Goal: Contribute content

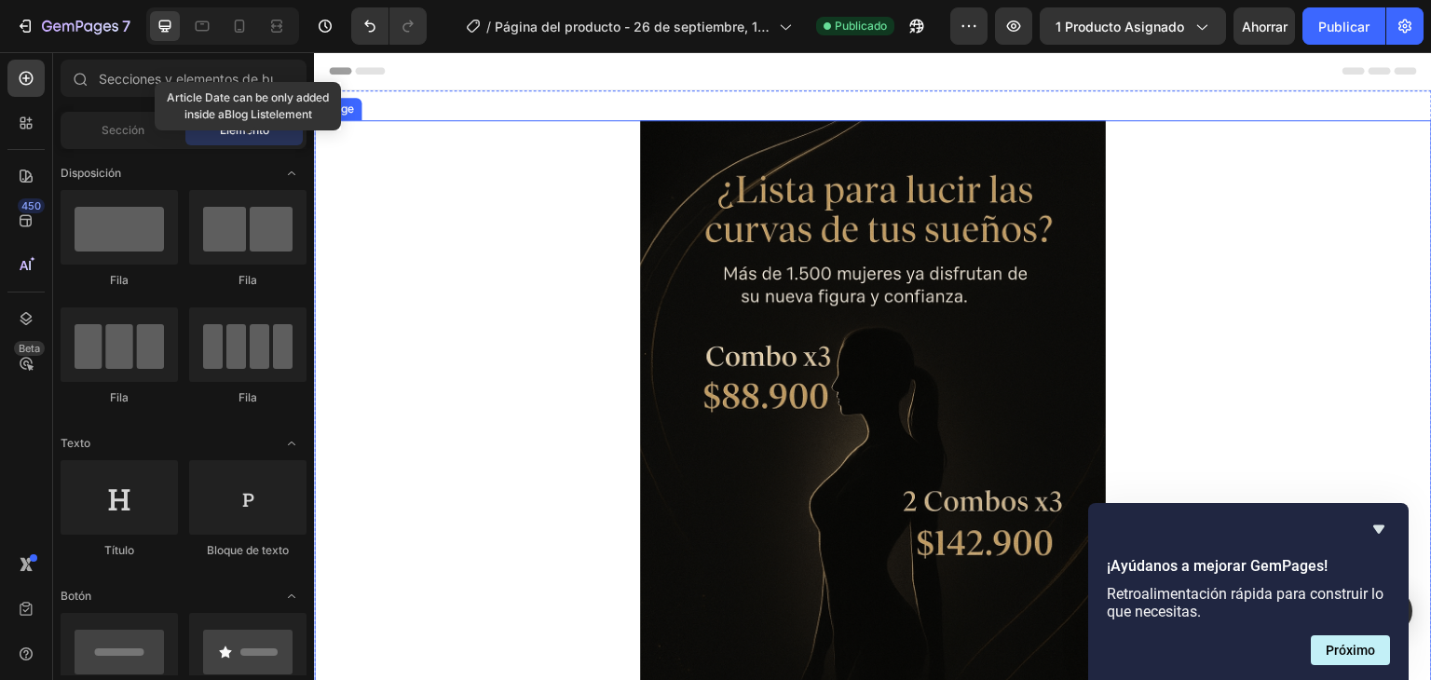
click at [728, 292] on img at bounding box center [873, 469] width 466 height 699
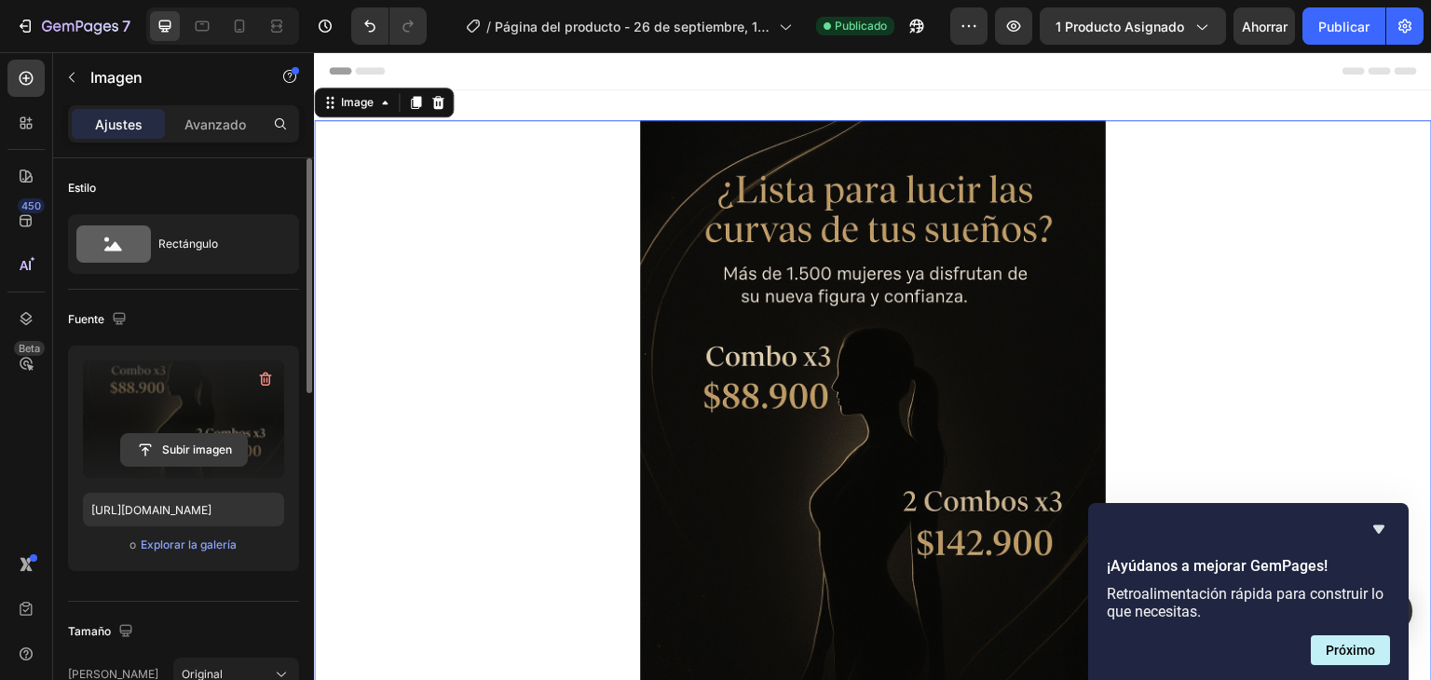
click at [200, 443] on input "file" at bounding box center [184, 450] width 126 height 32
click at [204, 443] on input "file" at bounding box center [184, 450] width 126 height 32
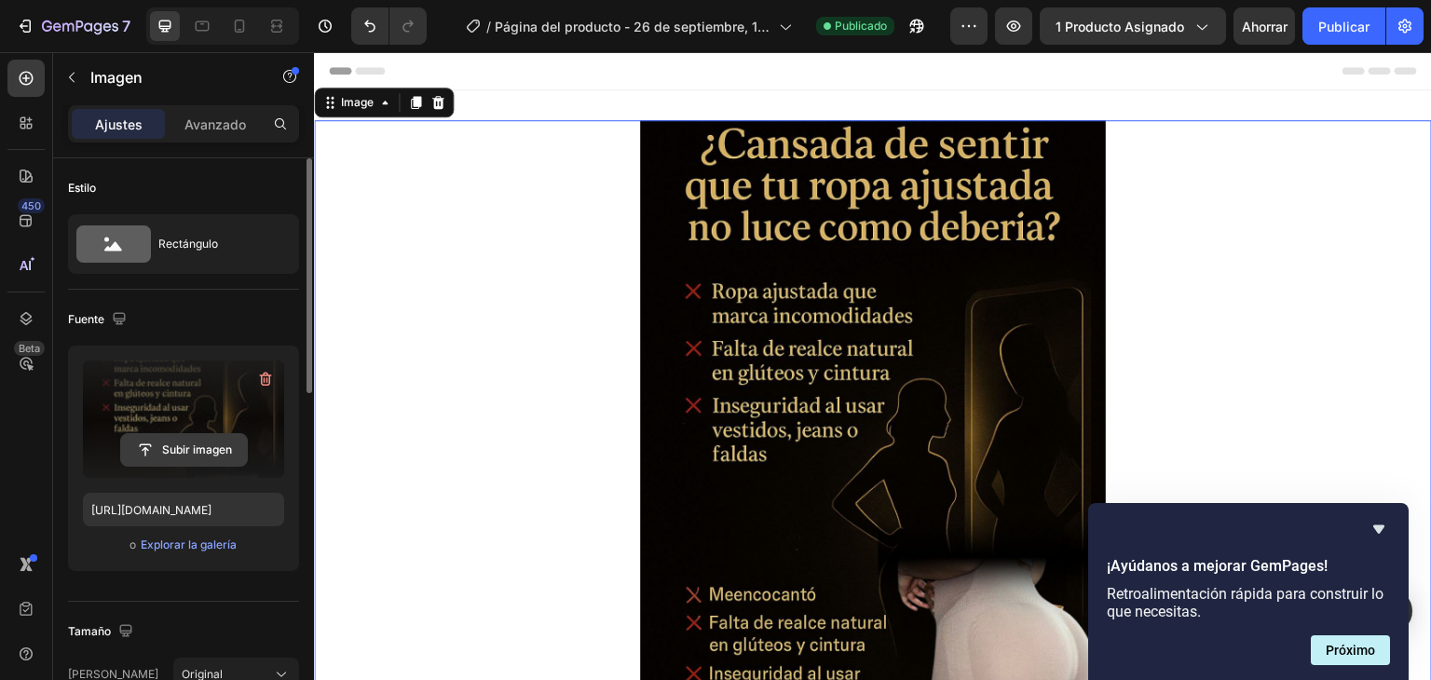
click at [209, 445] on input "file" at bounding box center [184, 450] width 126 height 32
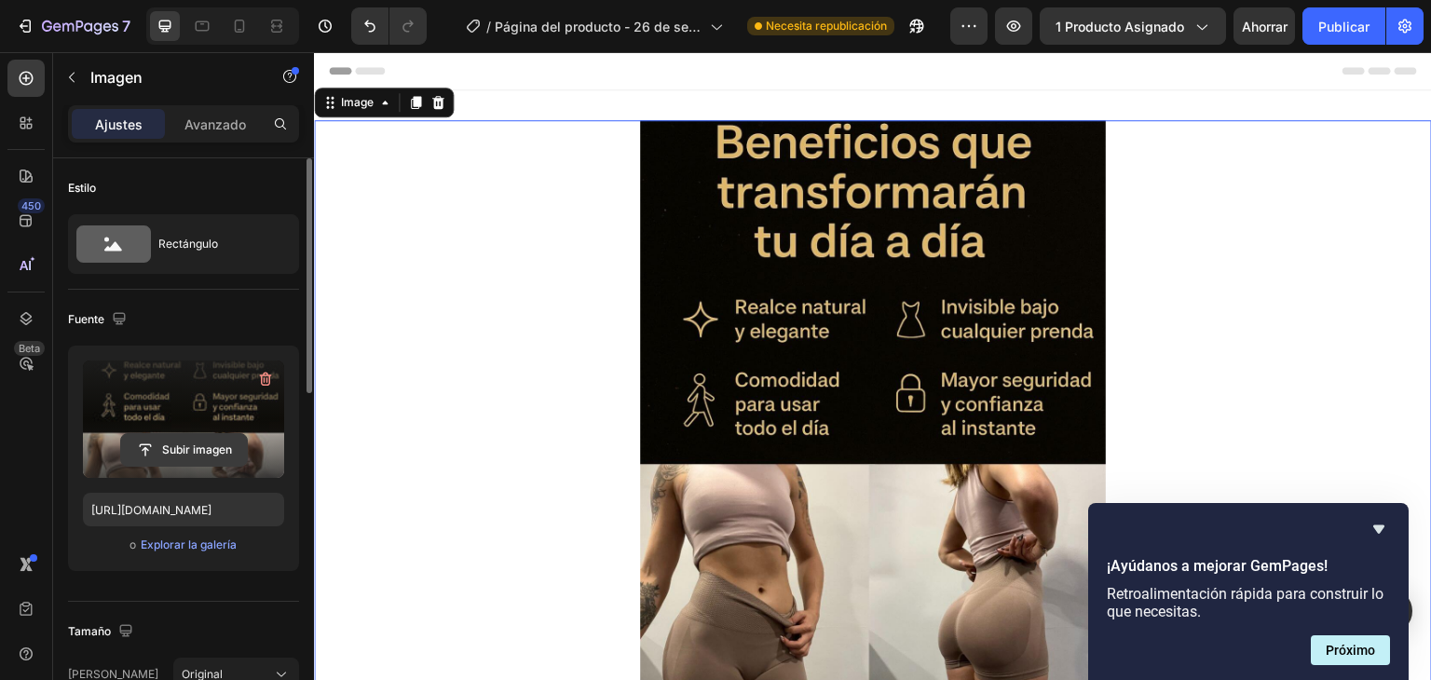
click at [181, 443] on input "file" at bounding box center [184, 450] width 126 height 32
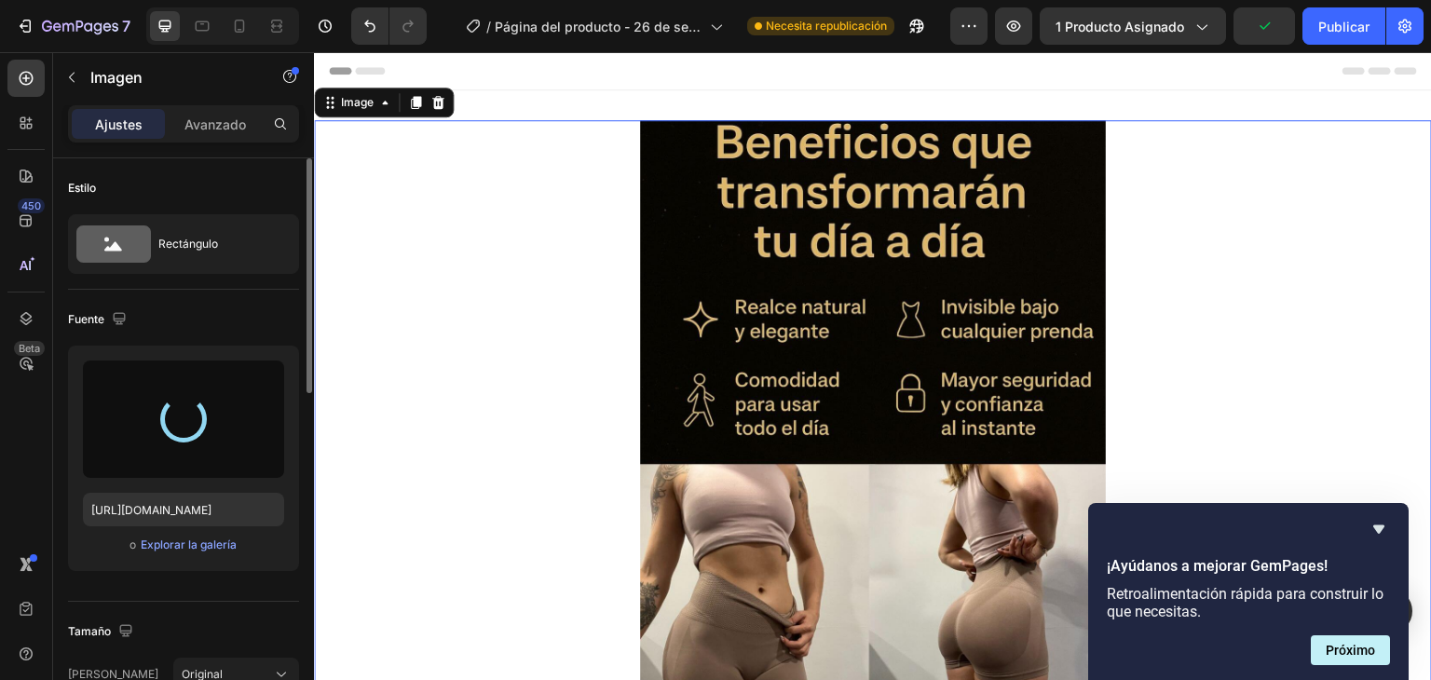
type input "[URL][DOMAIN_NAME]"
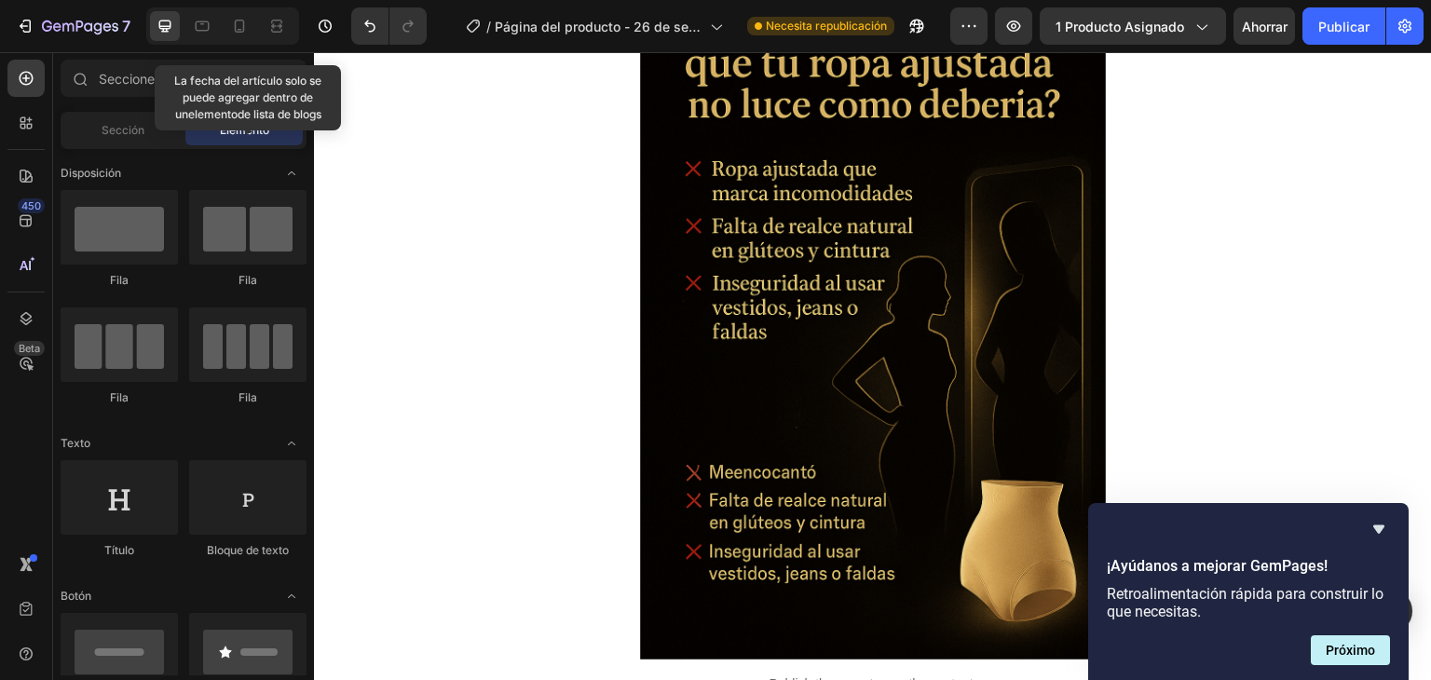
scroll to position [1636, 0]
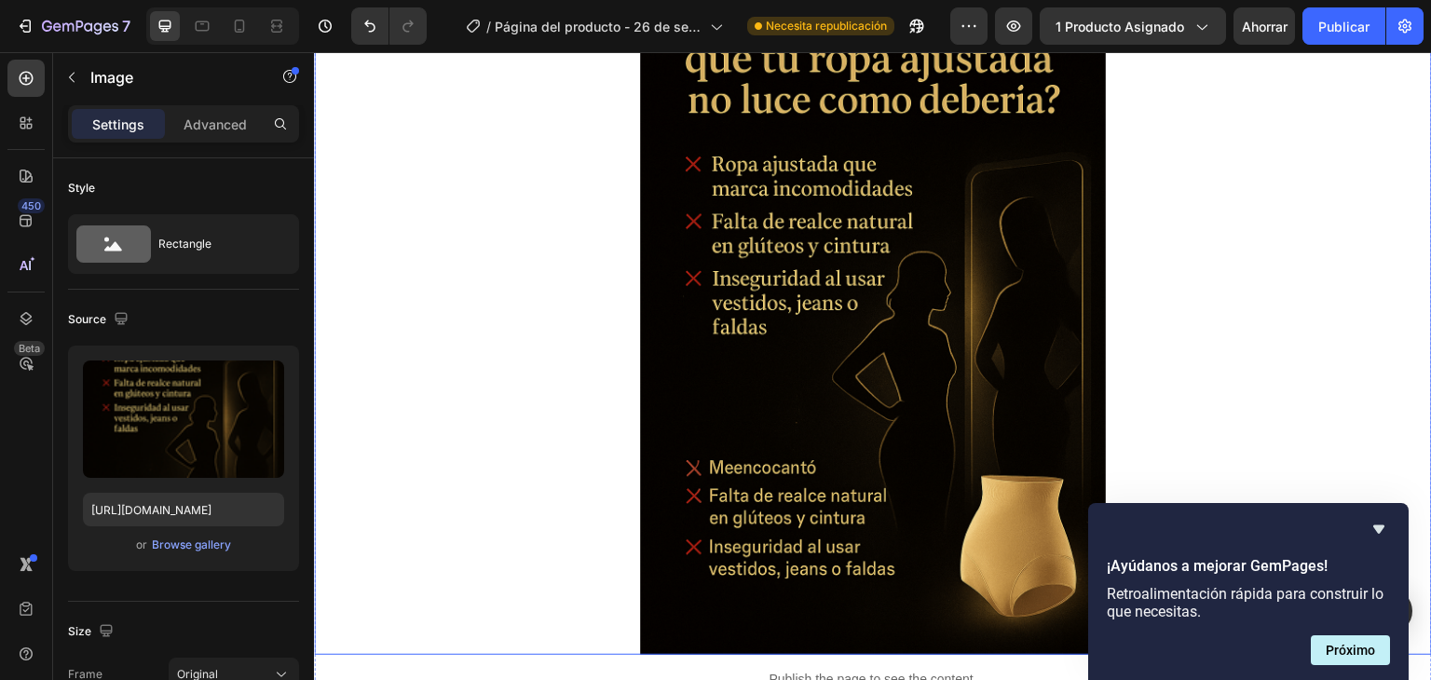
click at [960, 401] on img at bounding box center [873, 305] width 466 height 699
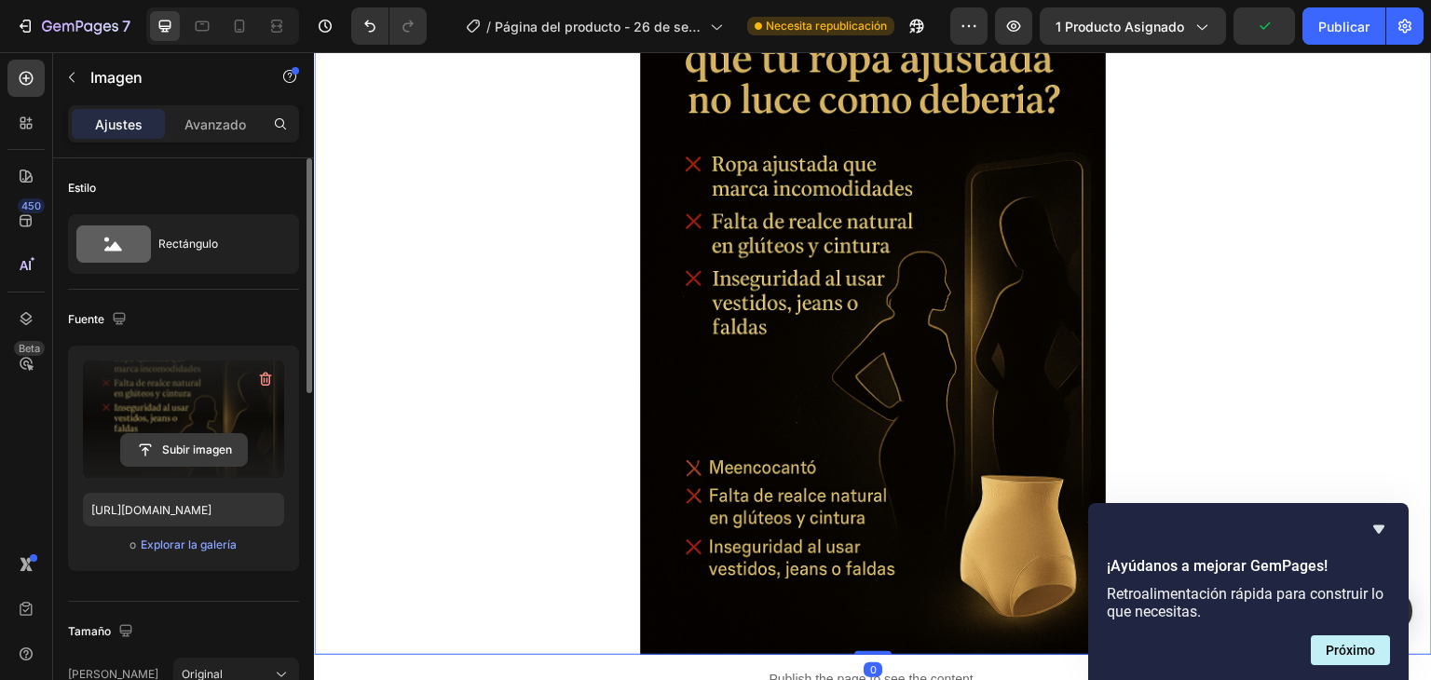
click at [202, 436] on input "file" at bounding box center [184, 450] width 126 height 32
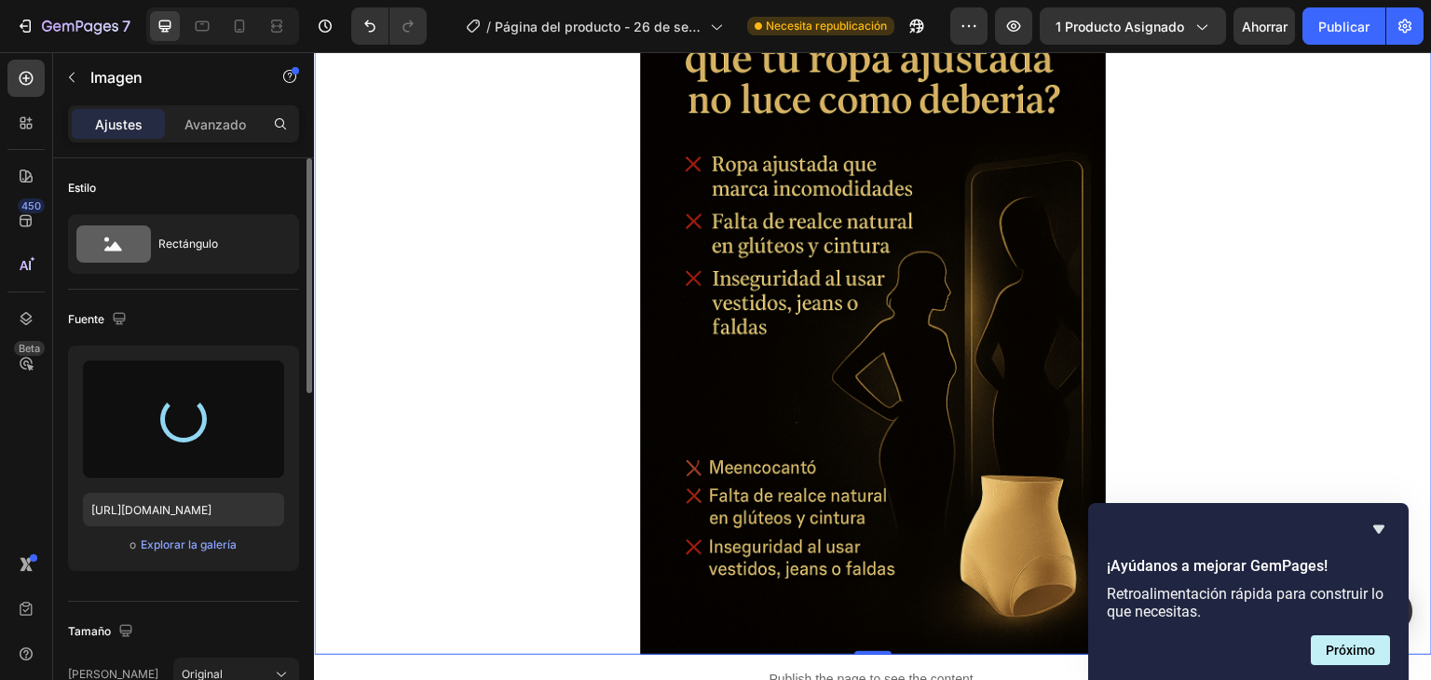
type input "[URL][DOMAIN_NAME]"
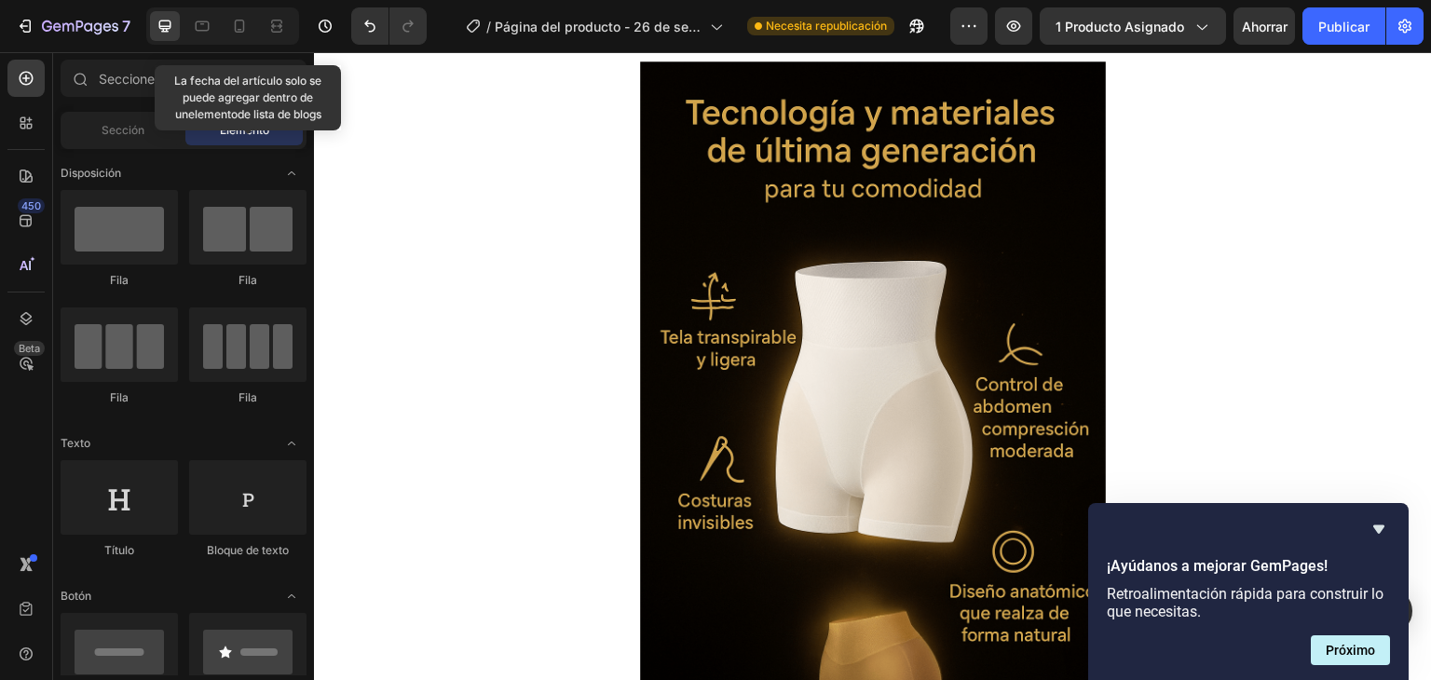
scroll to position [2131, 0]
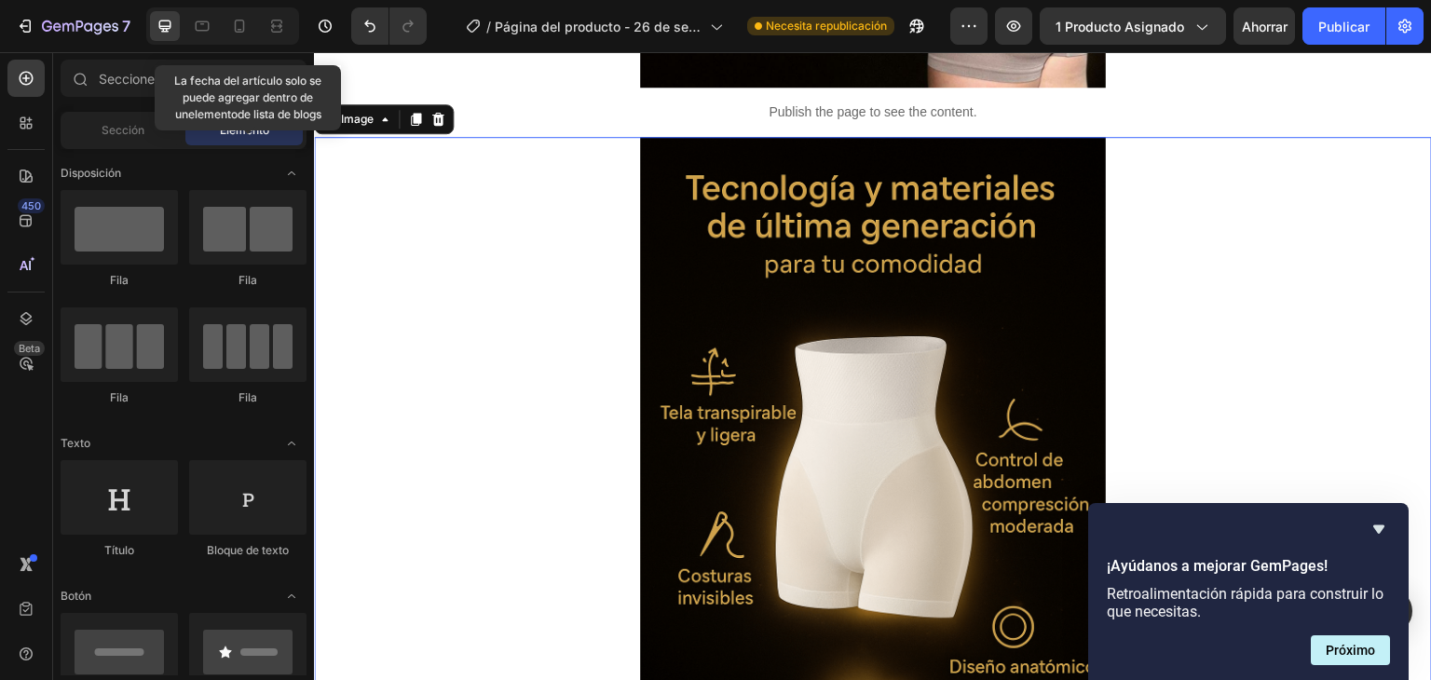
click at [875, 391] on img at bounding box center [873, 486] width 466 height 699
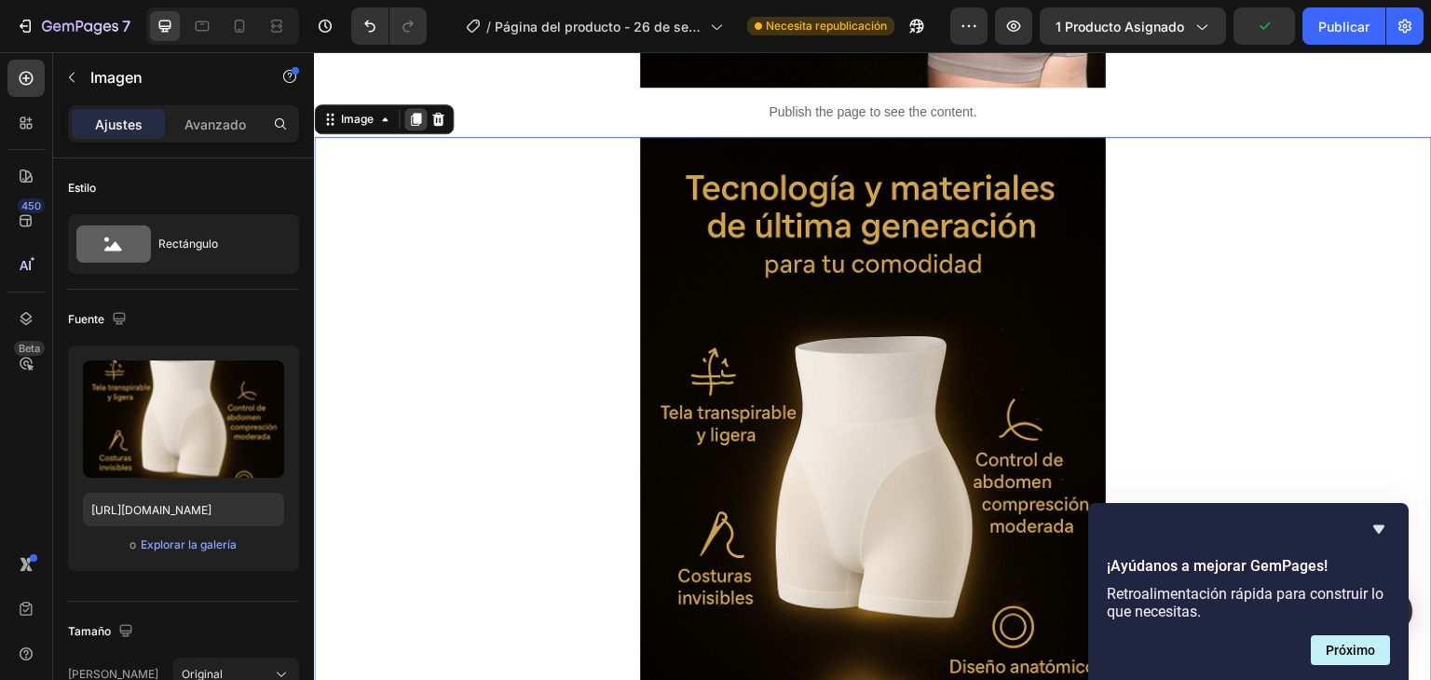
click at [413, 122] on icon at bounding box center [415, 119] width 15 height 15
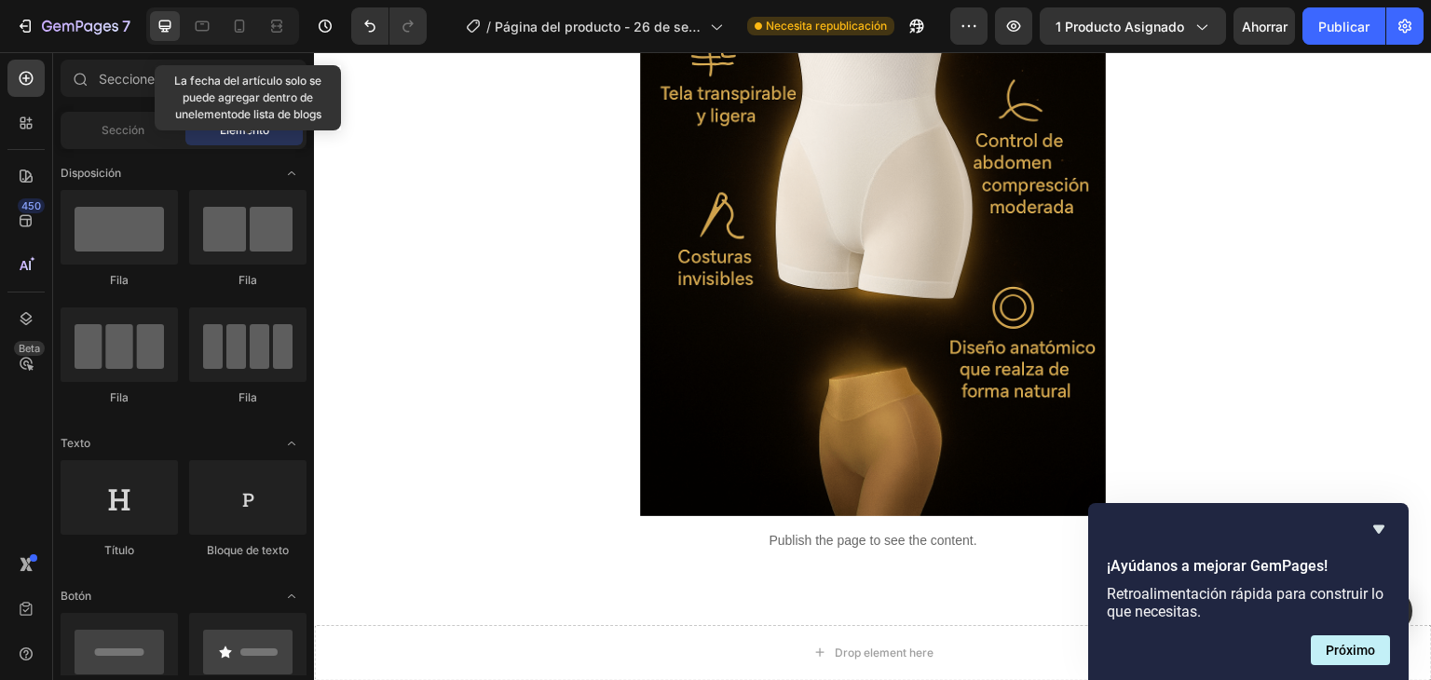
scroll to position [3180, 0]
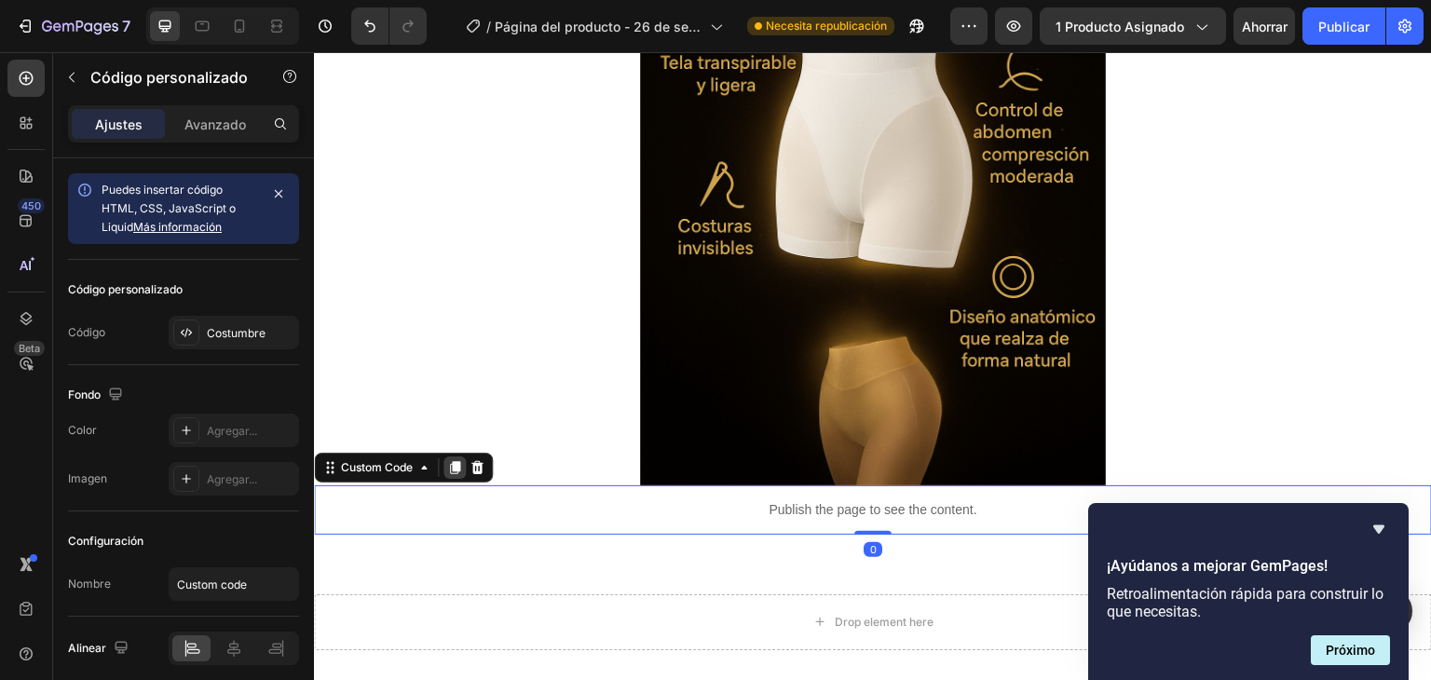
click at [457, 468] on icon at bounding box center [455, 467] width 10 height 13
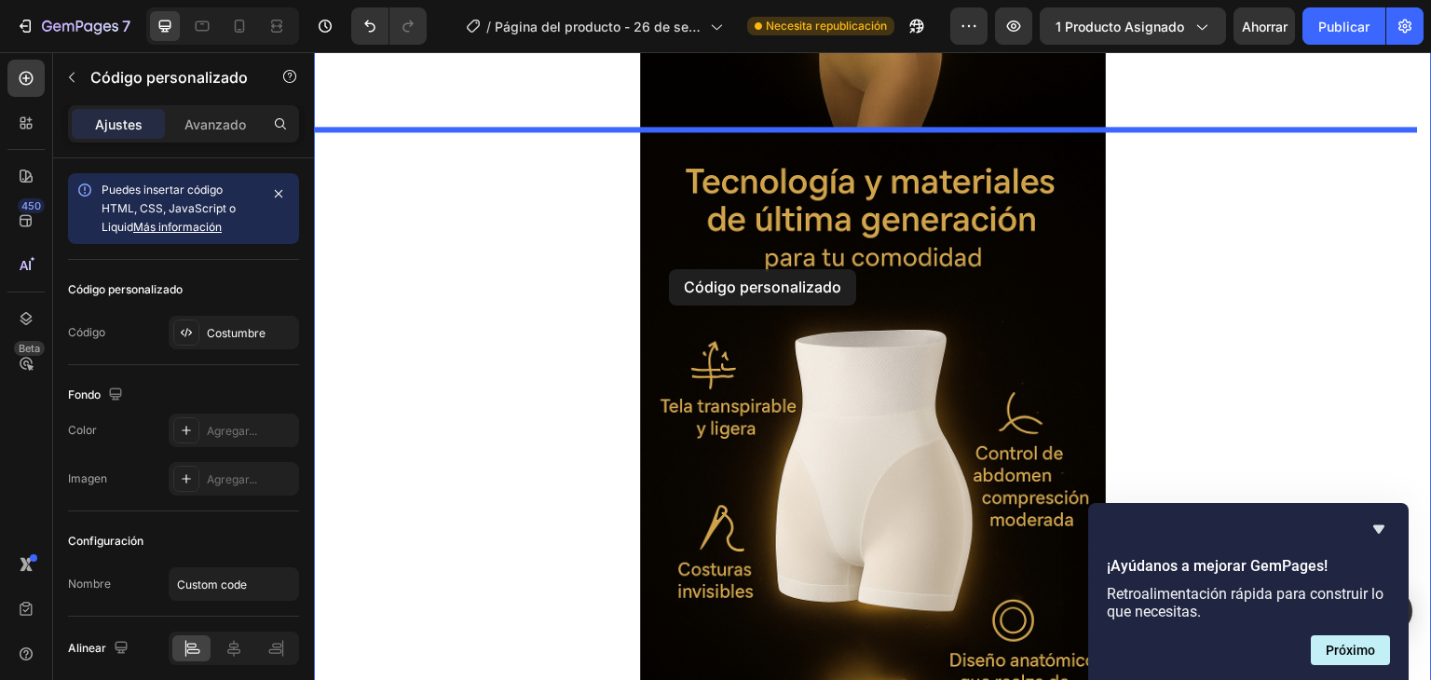
scroll to position [2684, 0]
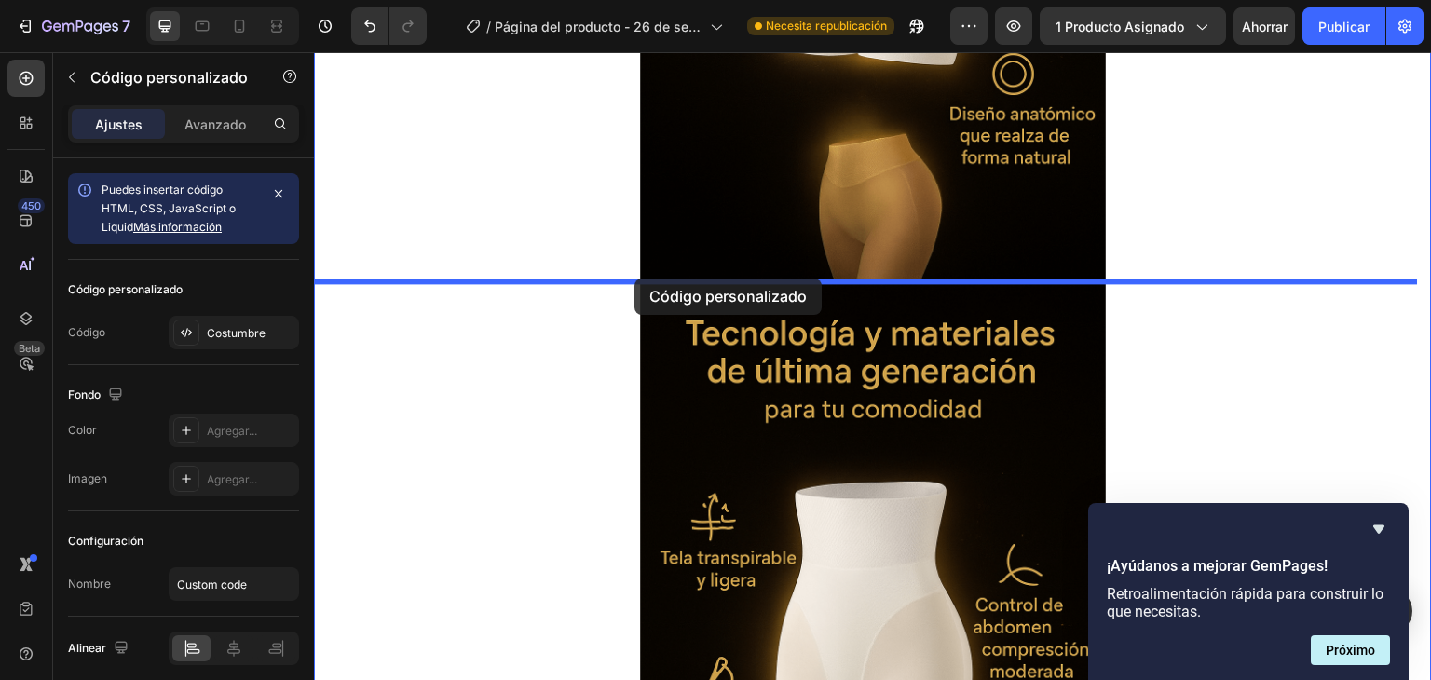
drag, startPoint x: 675, startPoint y: 516, endPoint x: 634, endPoint y: 279, distance: 241.1
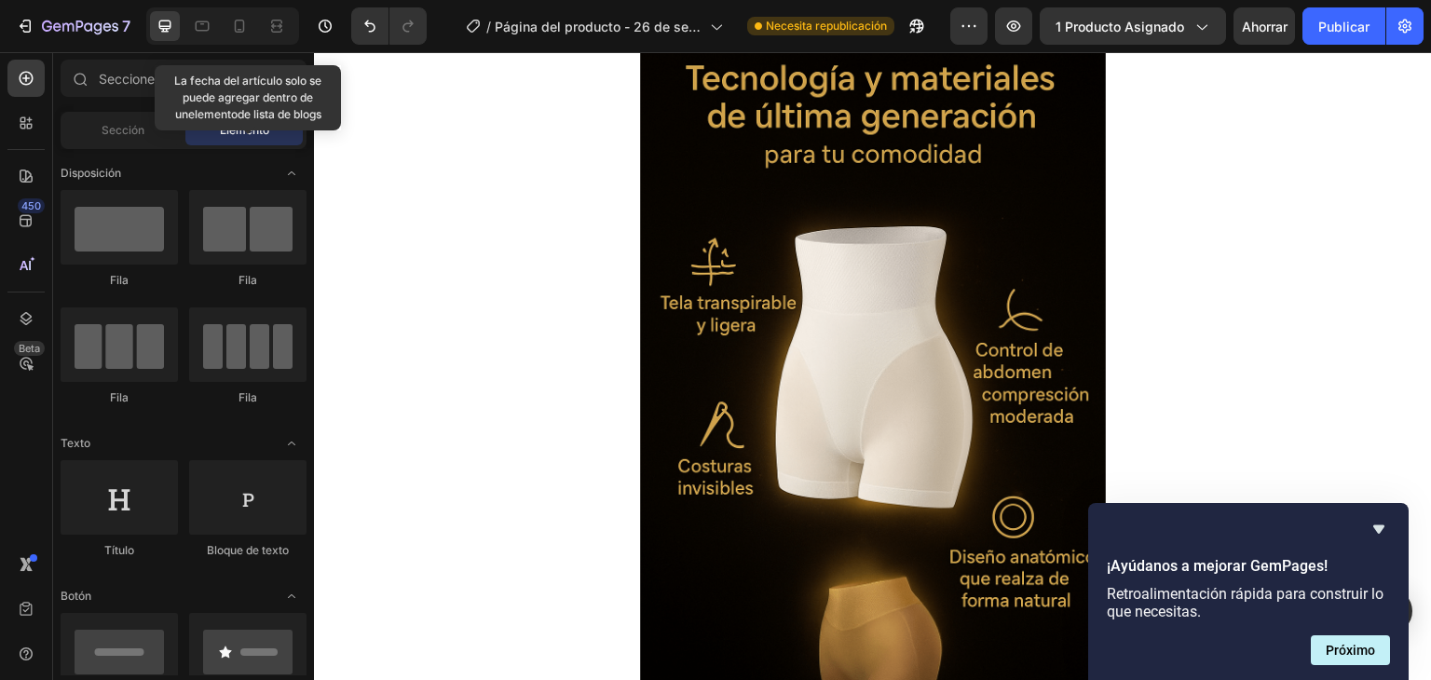
scroll to position [3102, 0]
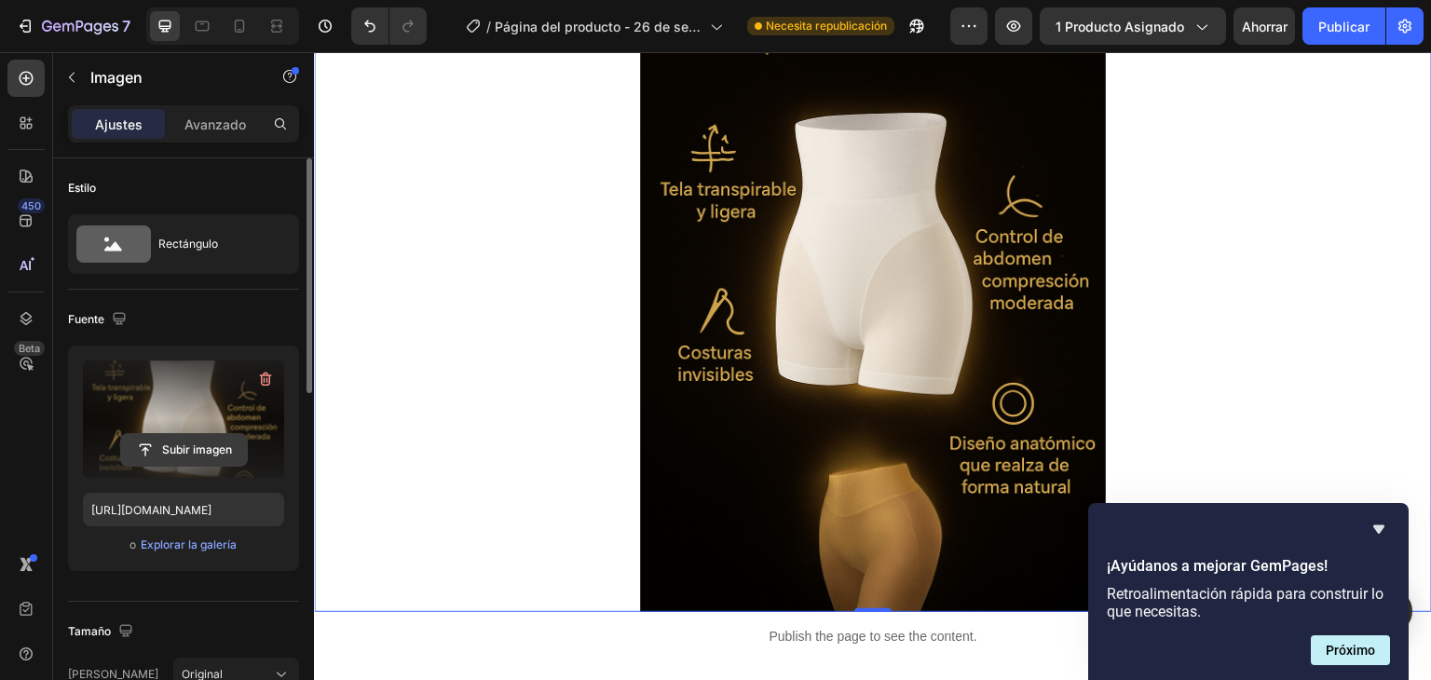
click at [204, 443] on input "file" at bounding box center [184, 450] width 126 height 32
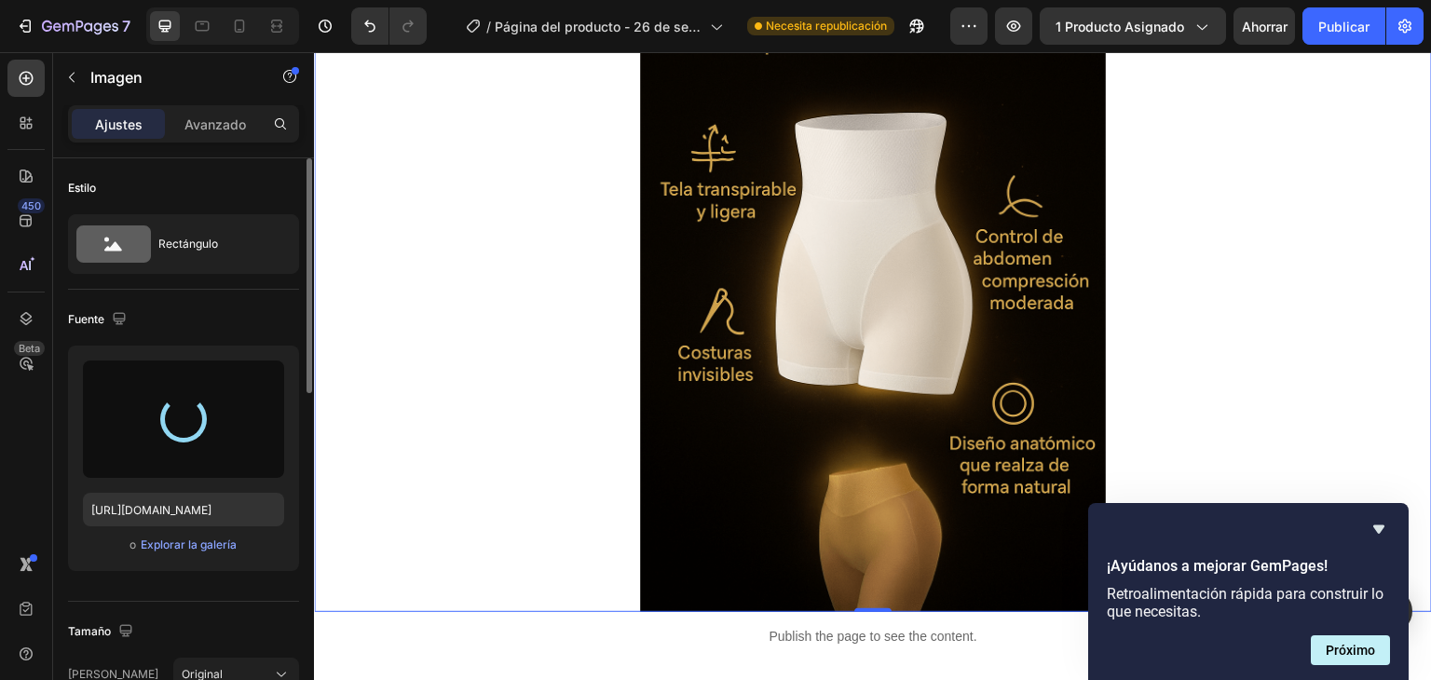
type input "[URL][DOMAIN_NAME]"
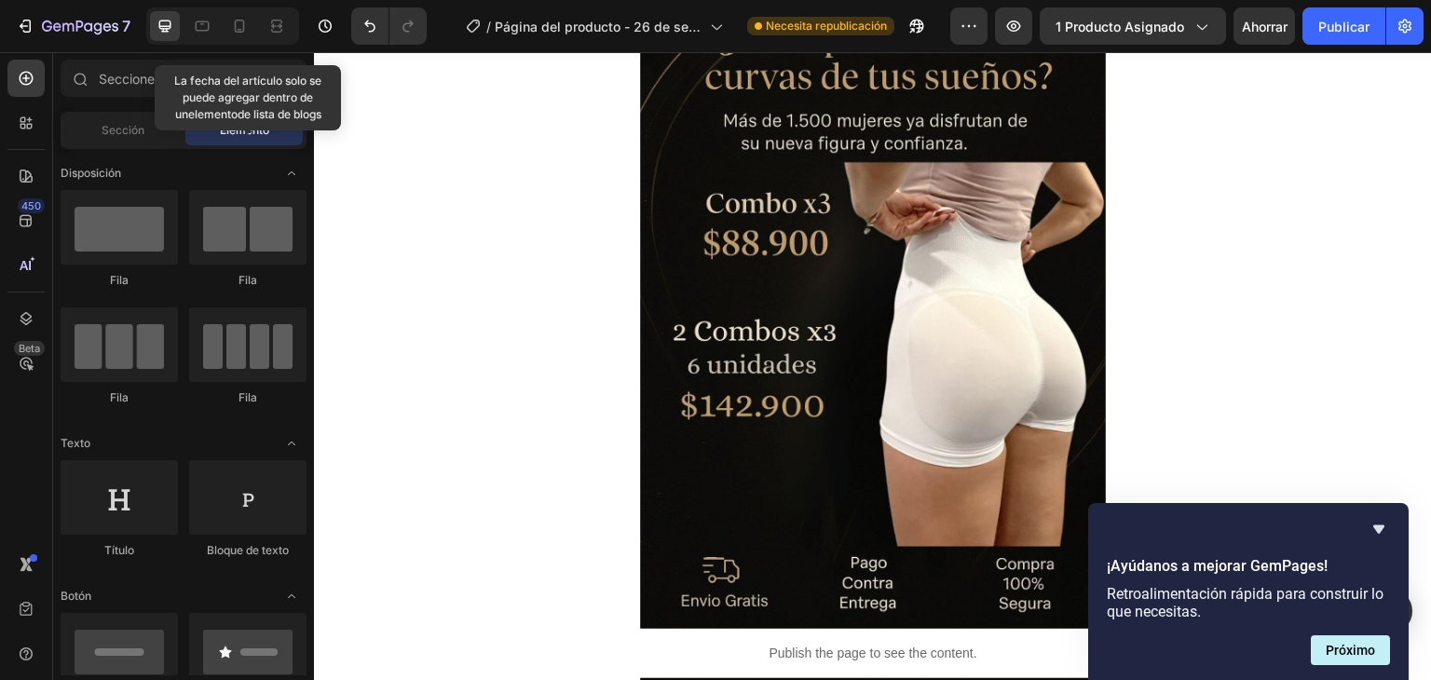
scroll to position [0, 0]
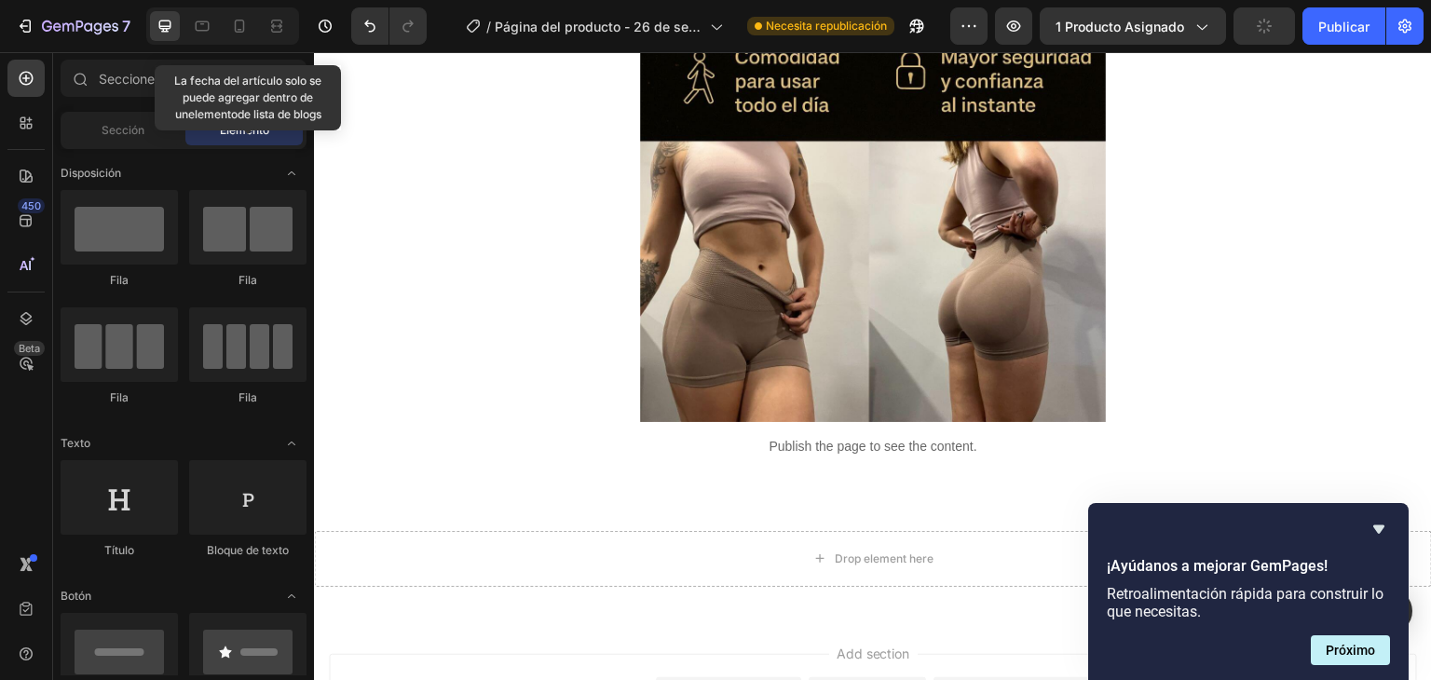
drag, startPoint x: 1425, startPoint y: 534, endPoint x: 1716, endPoint y: 615, distance: 301.8
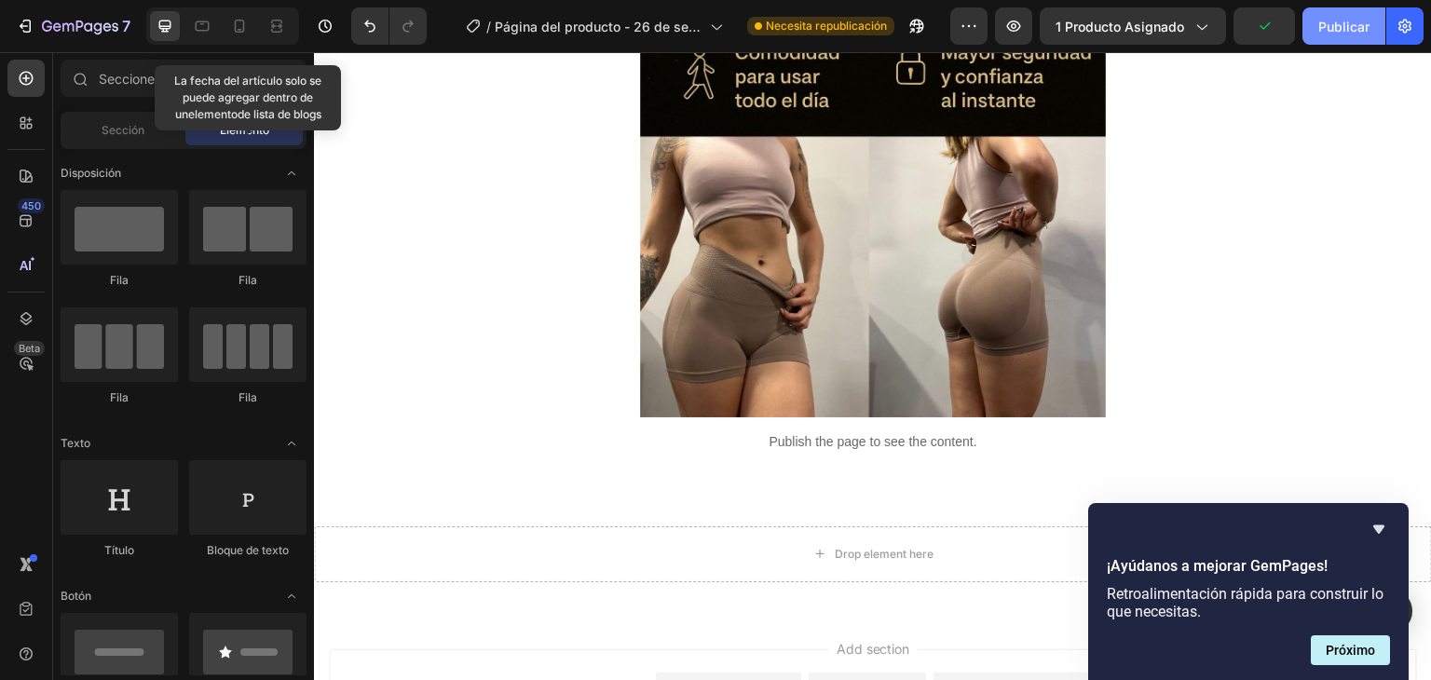
click at [1336, 28] on font "Publicar" at bounding box center [1343, 27] width 51 height 16
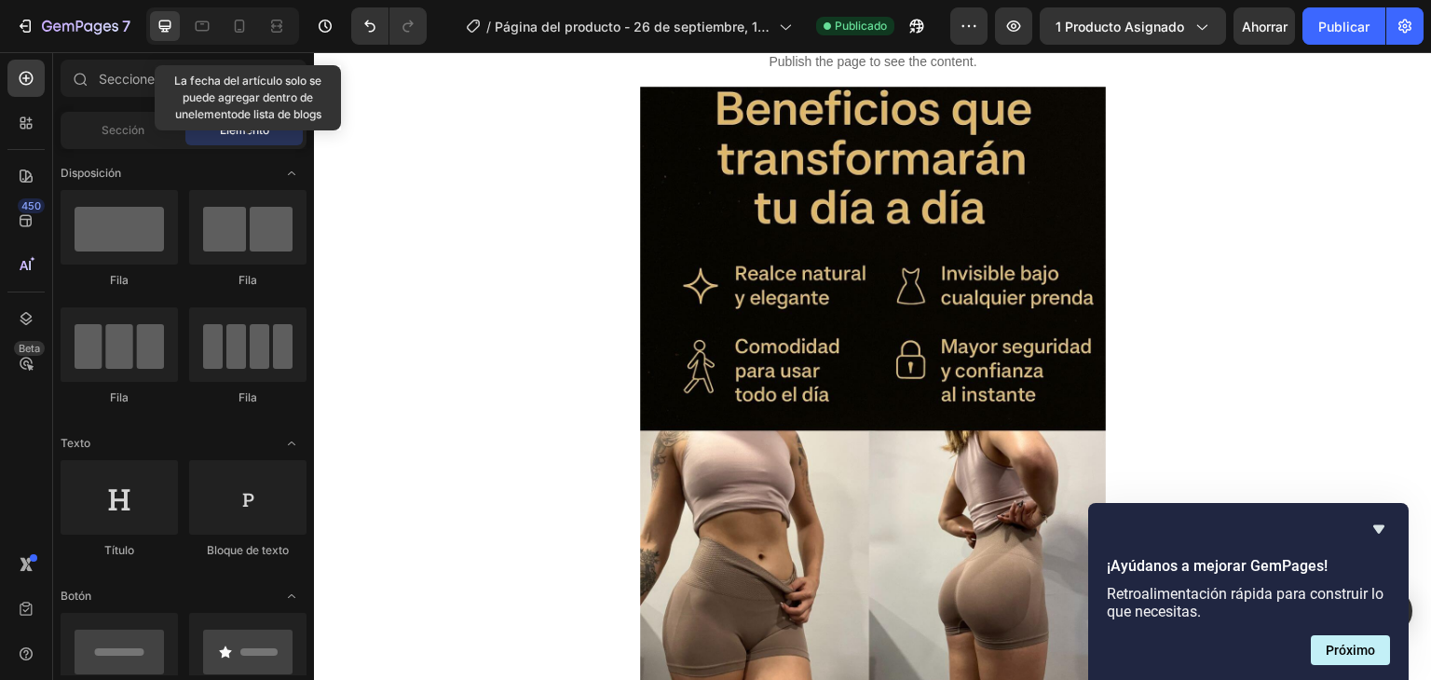
scroll to position [2873, 0]
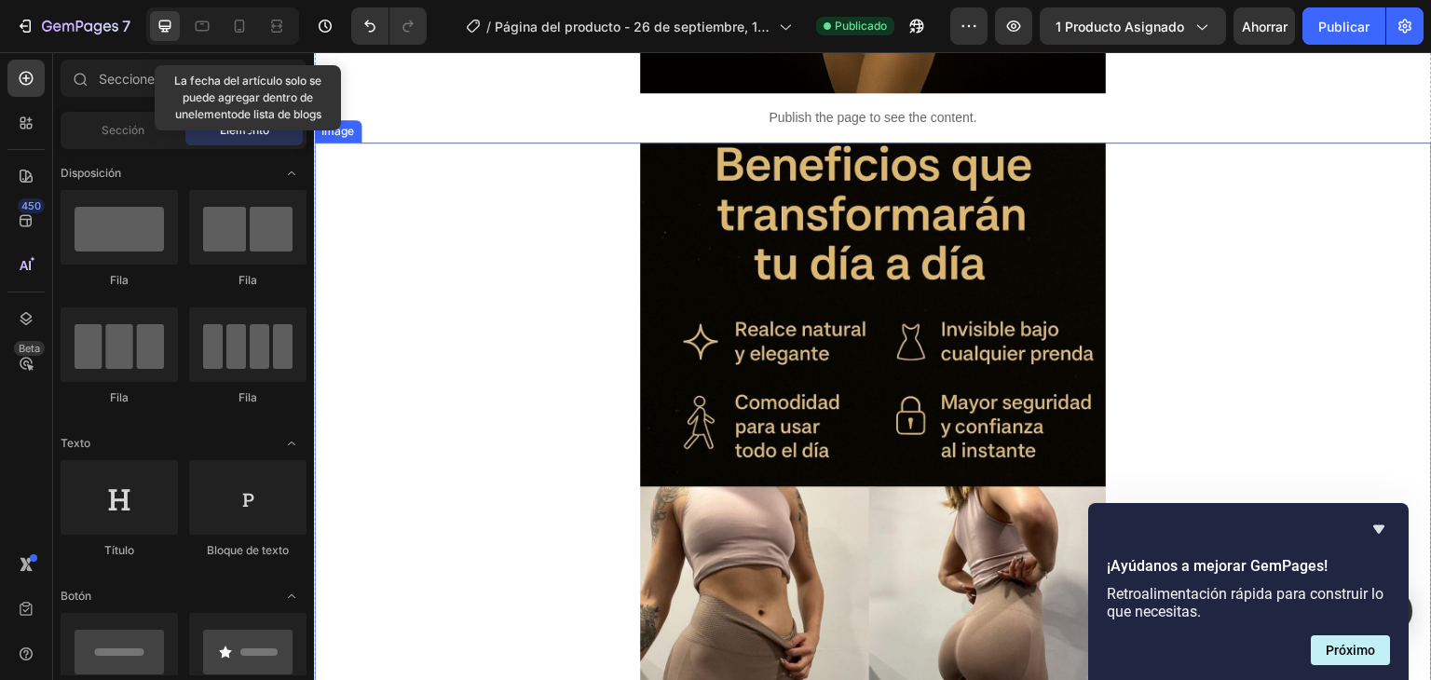
click at [930, 481] on img at bounding box center [873, 455] width 466 height 625
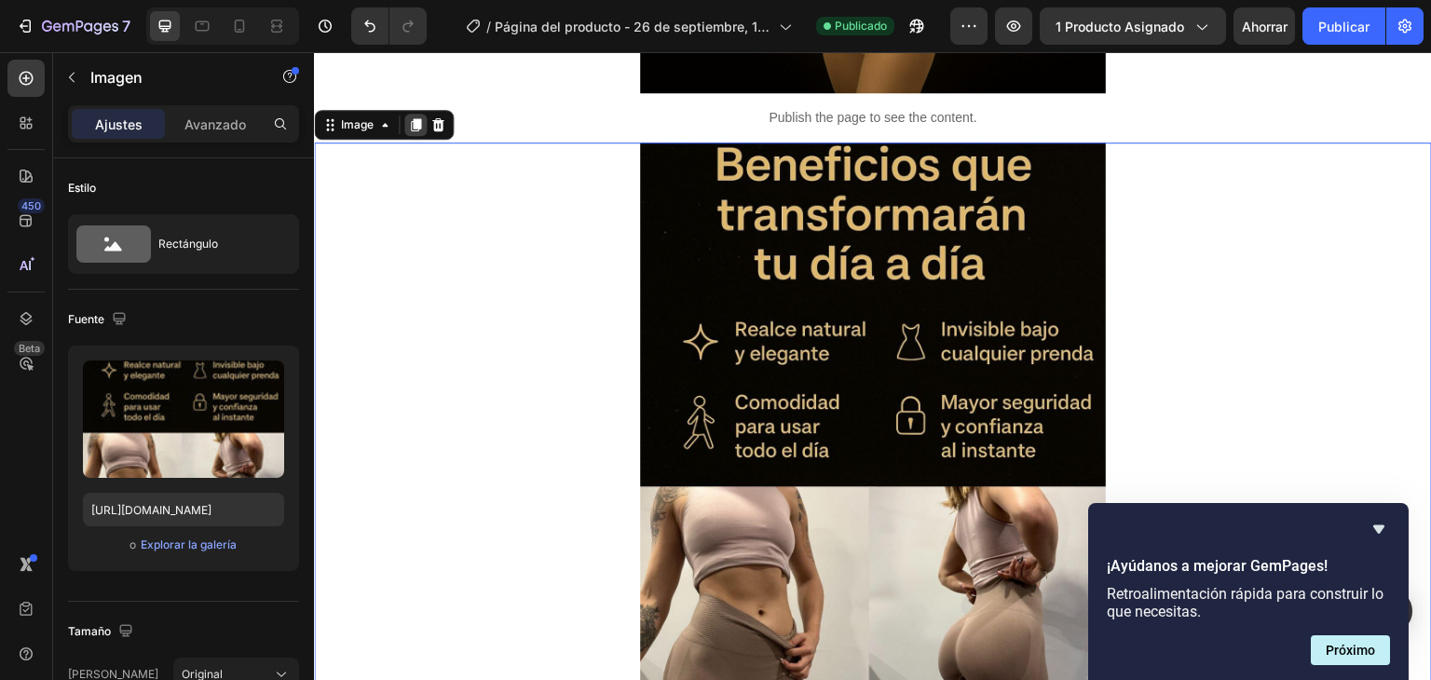
click at [414, 128] on icon at bounding box center [416, 124] width 10 height 13
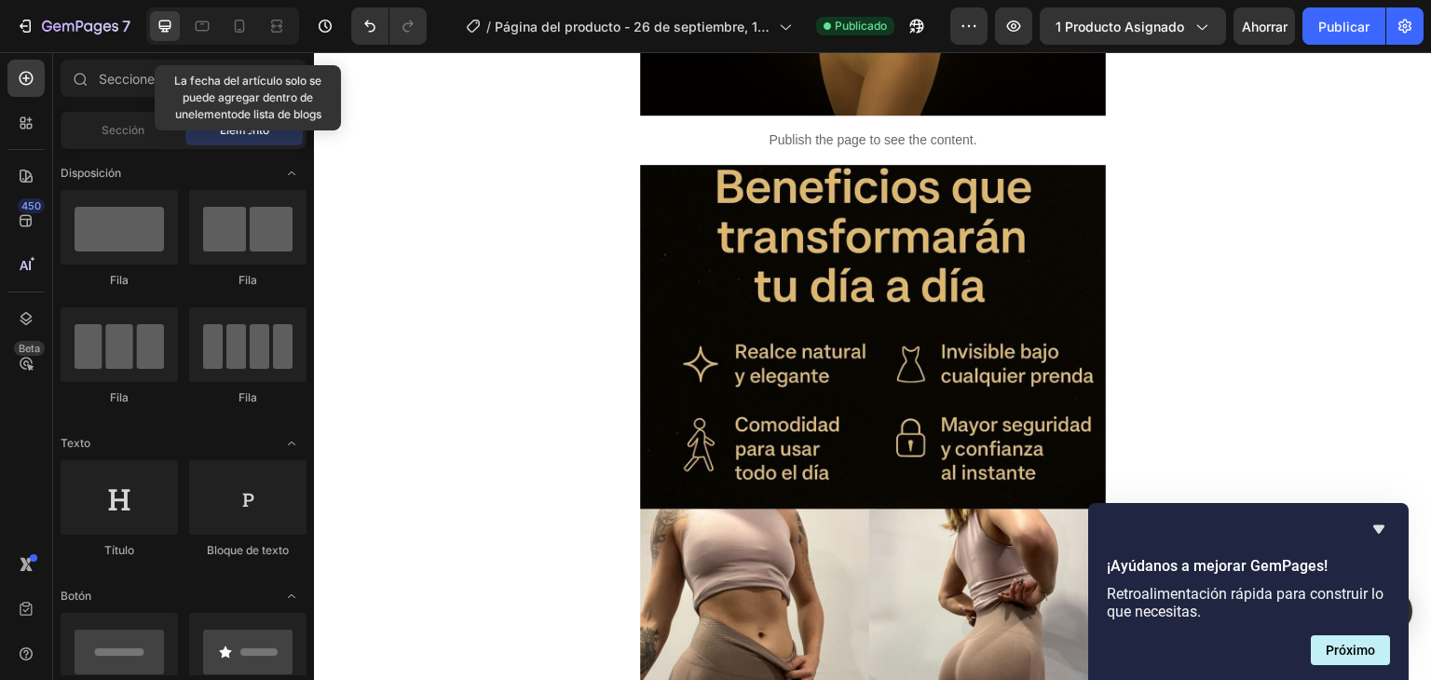
scroll to position [2757, 0]
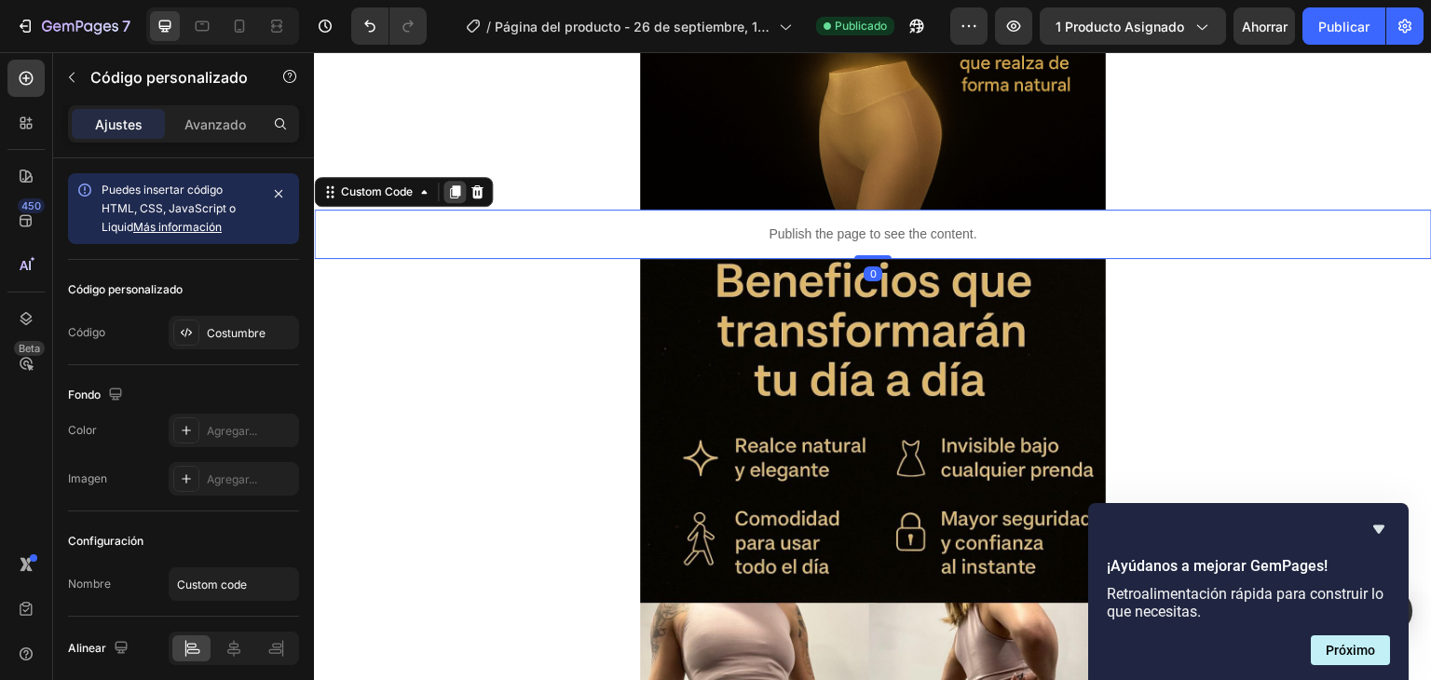
click at [451, 184] on icon at bounding box center [454, 191] width 15 height 15
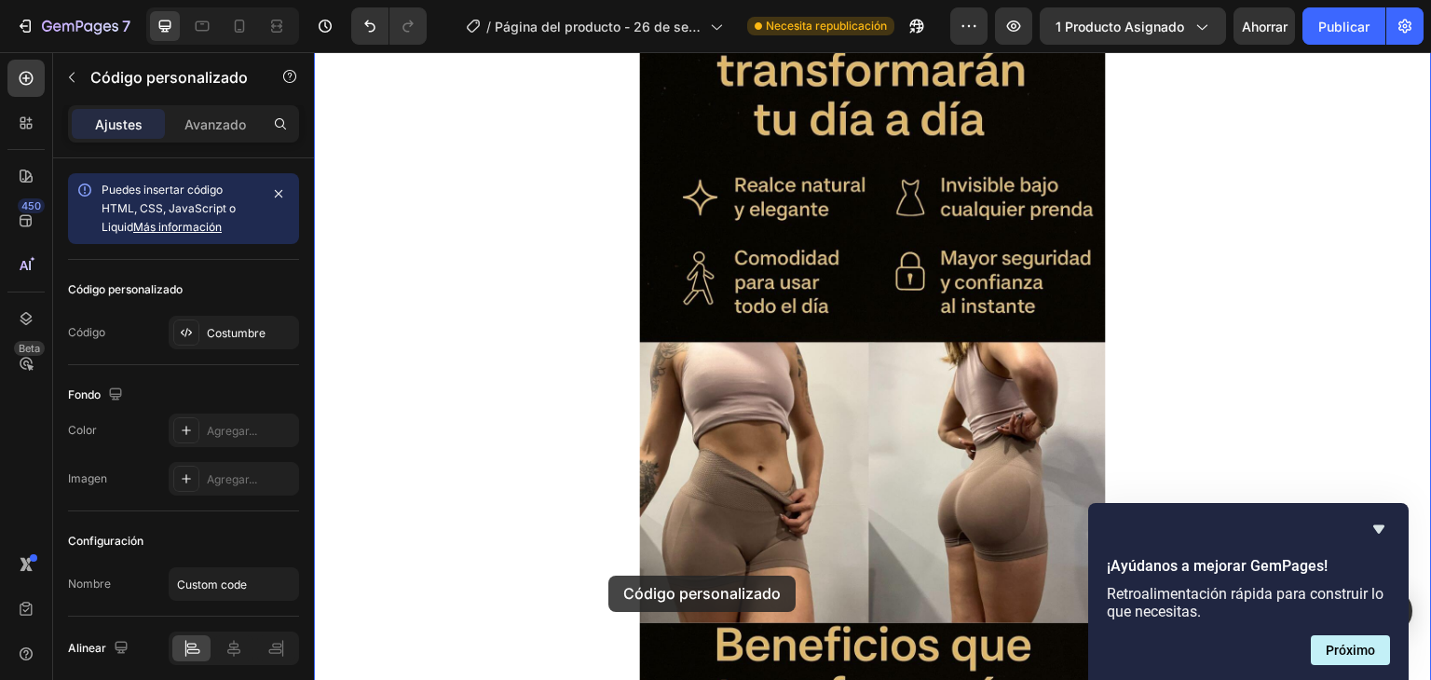
scroll to position [3179, 0]
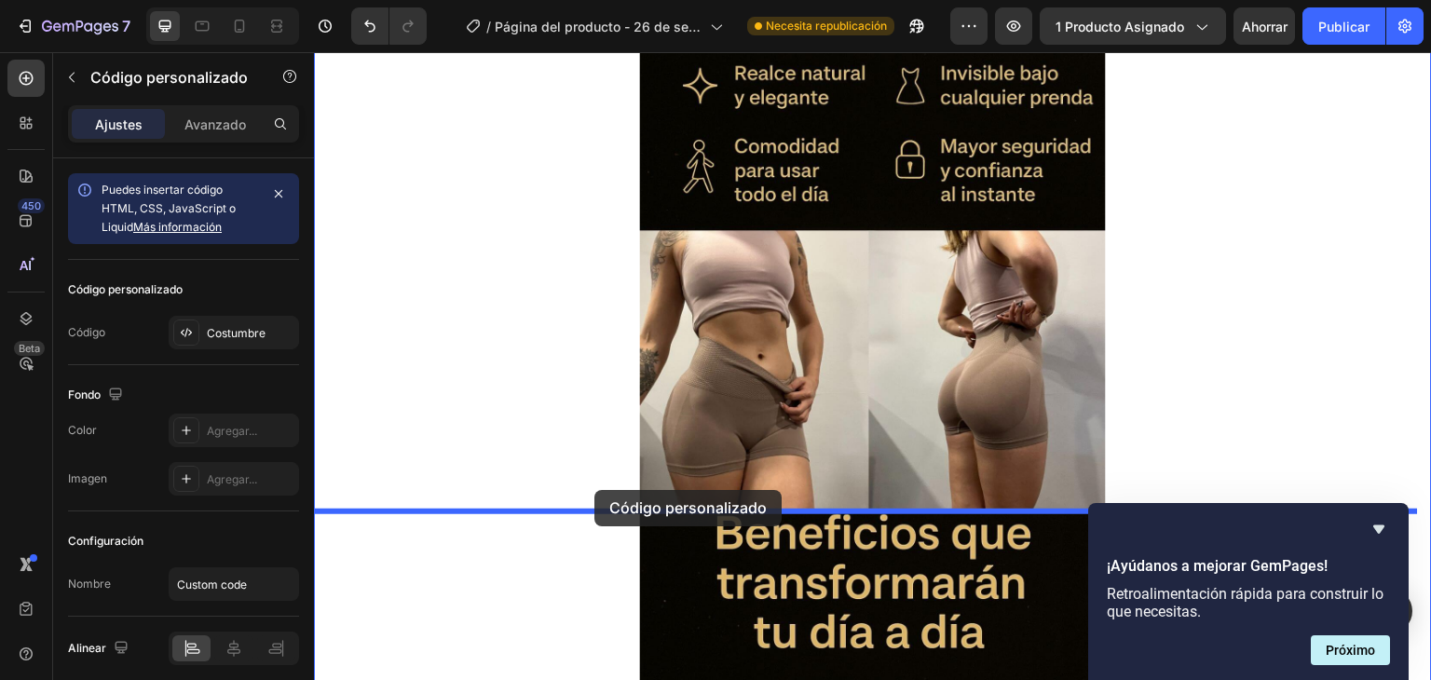
drag, startPoint x: 682, startPoint y: 267, endPoint x: 594, endPoint y: 490, distance: 239.3
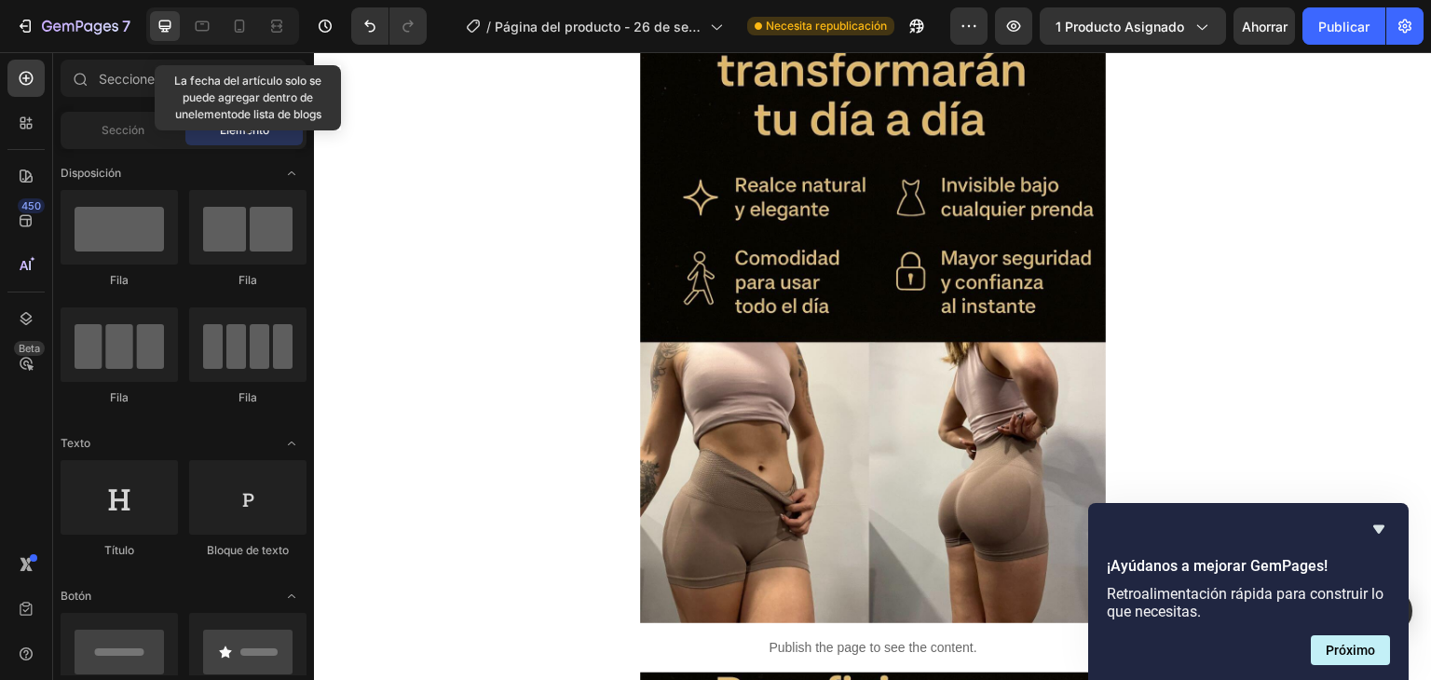
scroll to position [3000, 0]
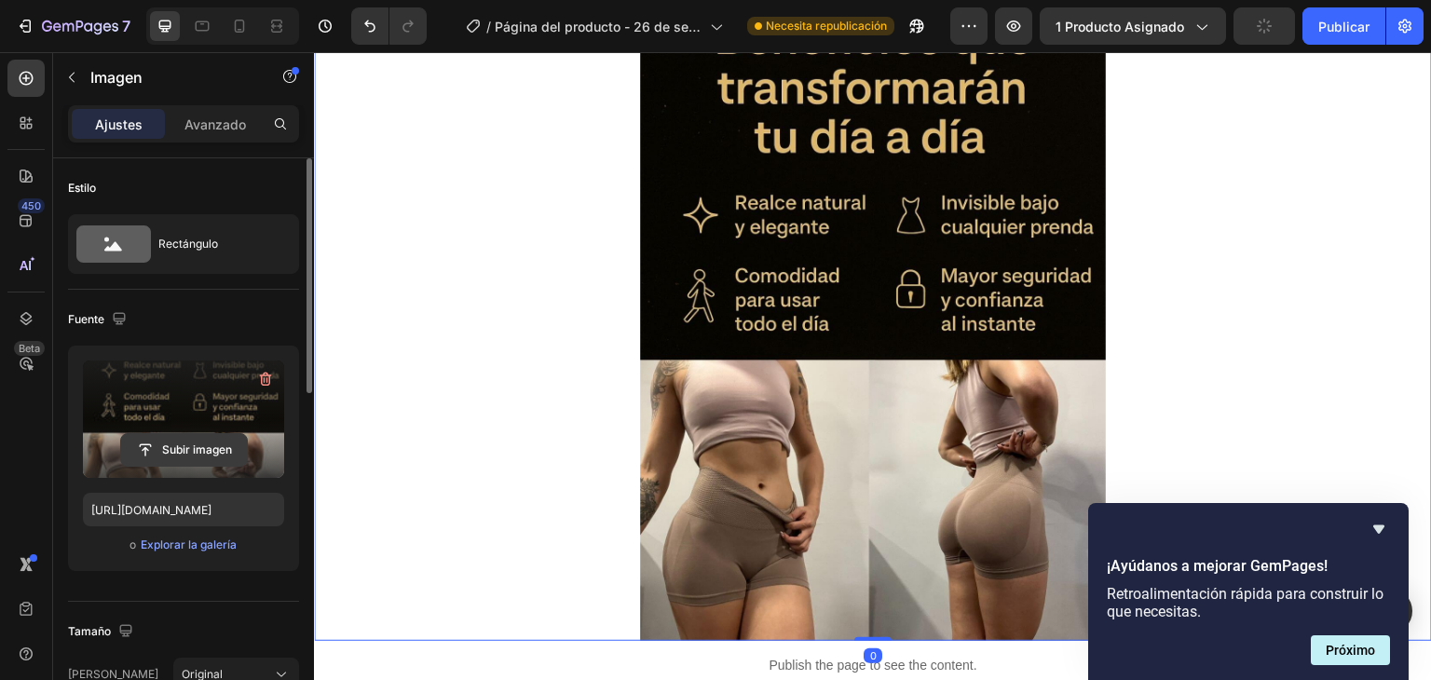
click at [195, 444] on input "file" at bounding box center [184, 450] width 126 height 32
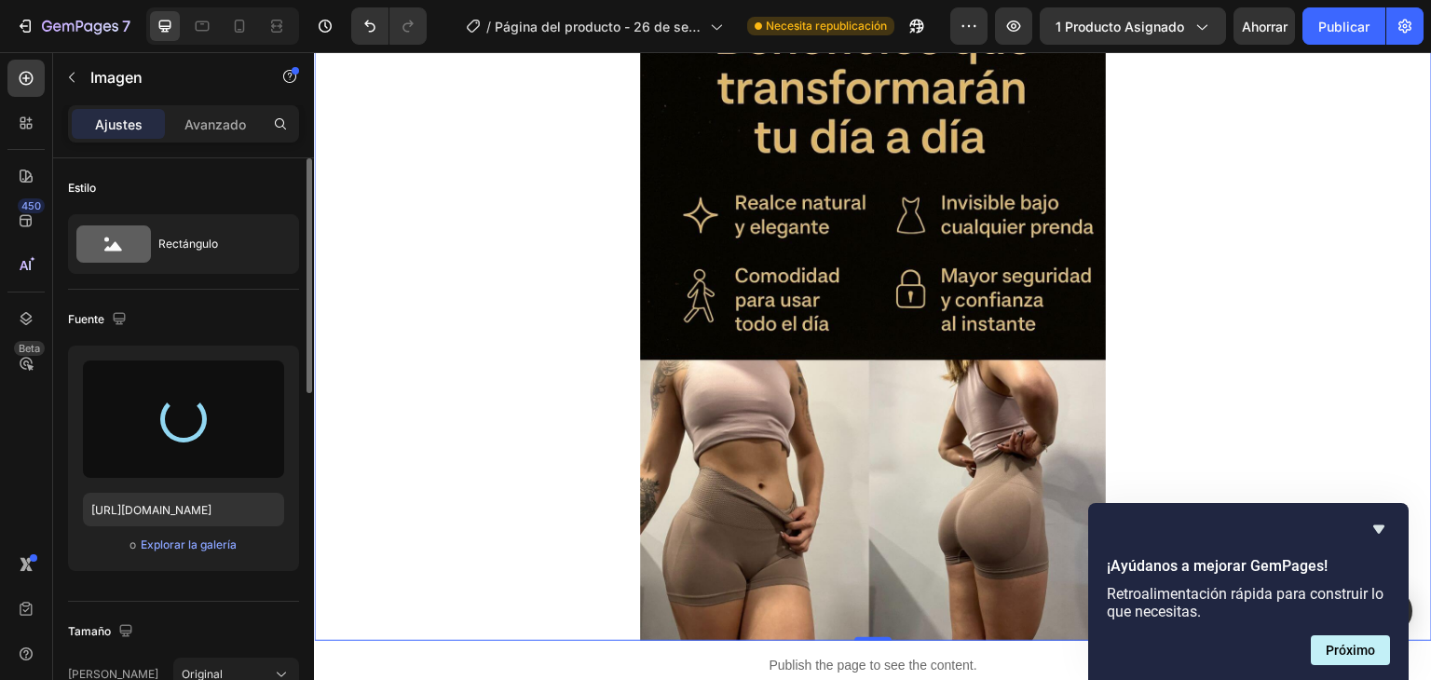
type input "[URL][DOMAIN_NAME]"
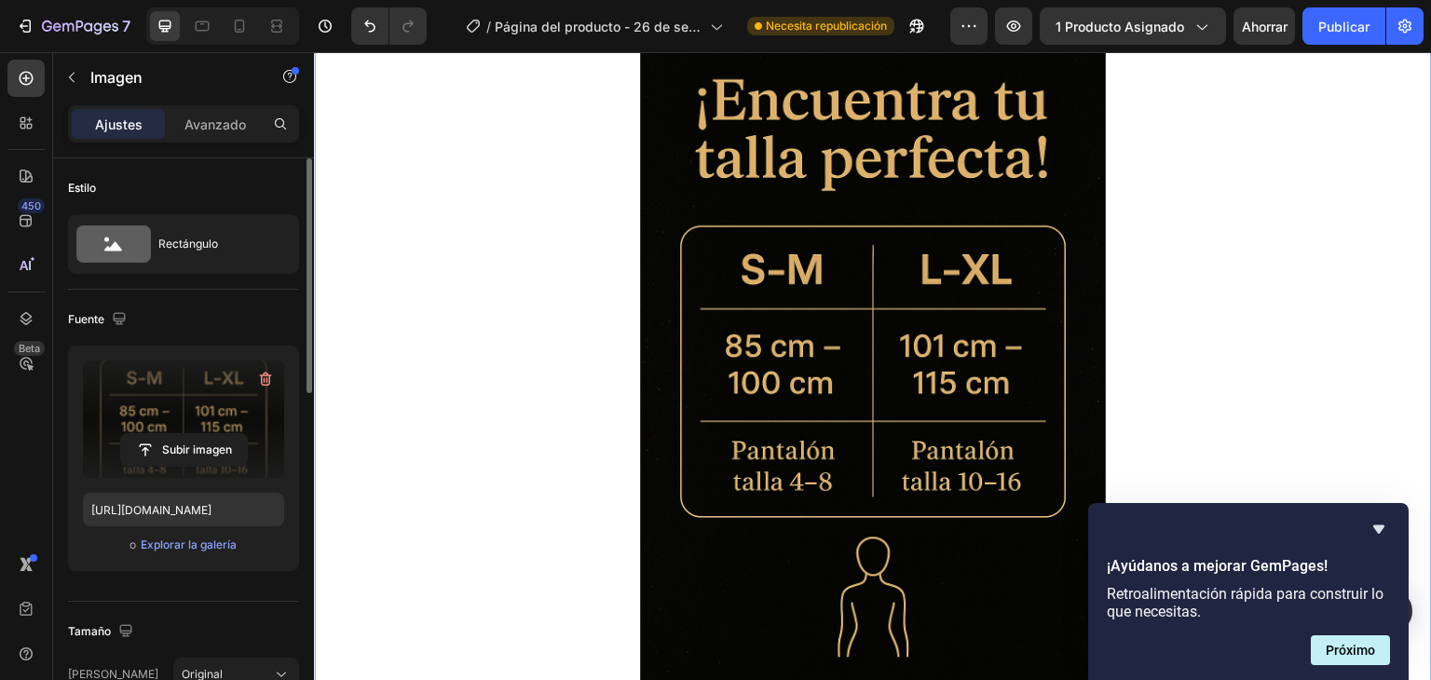
scroll to position [3072, 0]
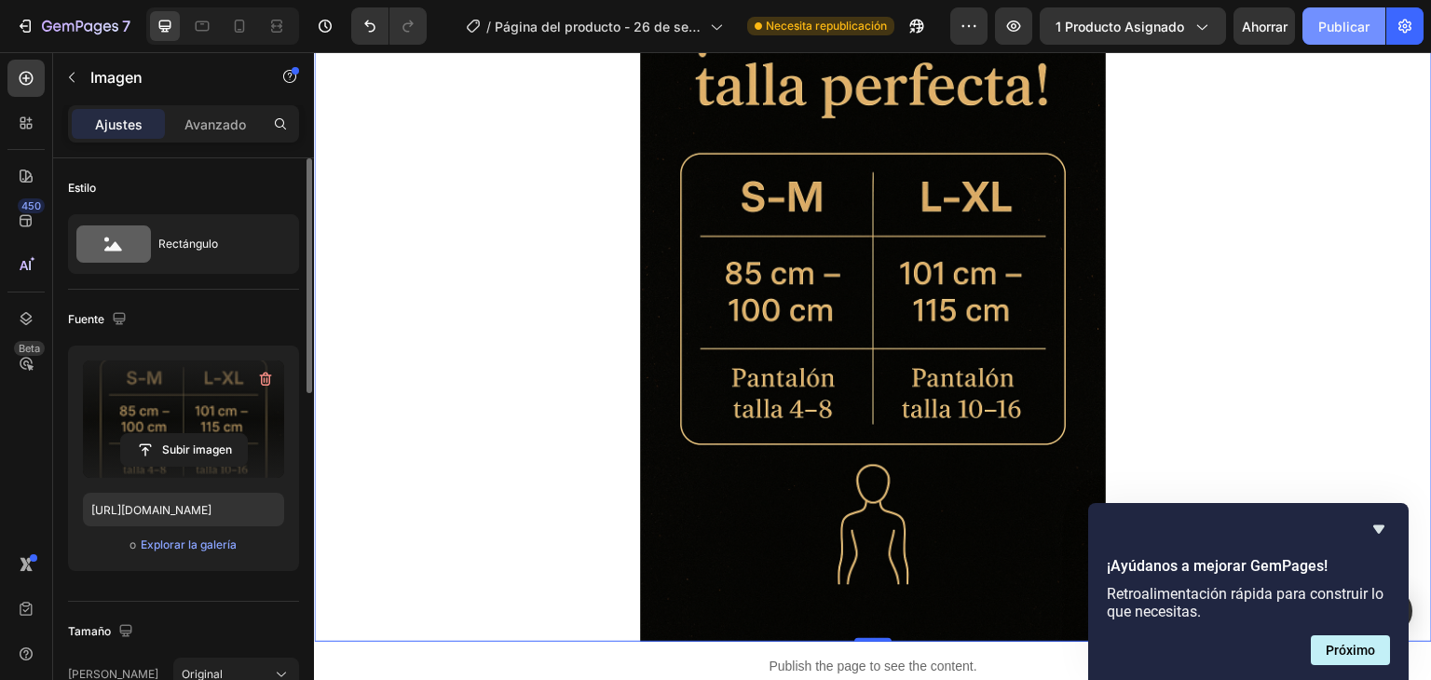
click at [1339, 33] on font "Publicar" at bounding box center [1343, 27] width 51 height 16
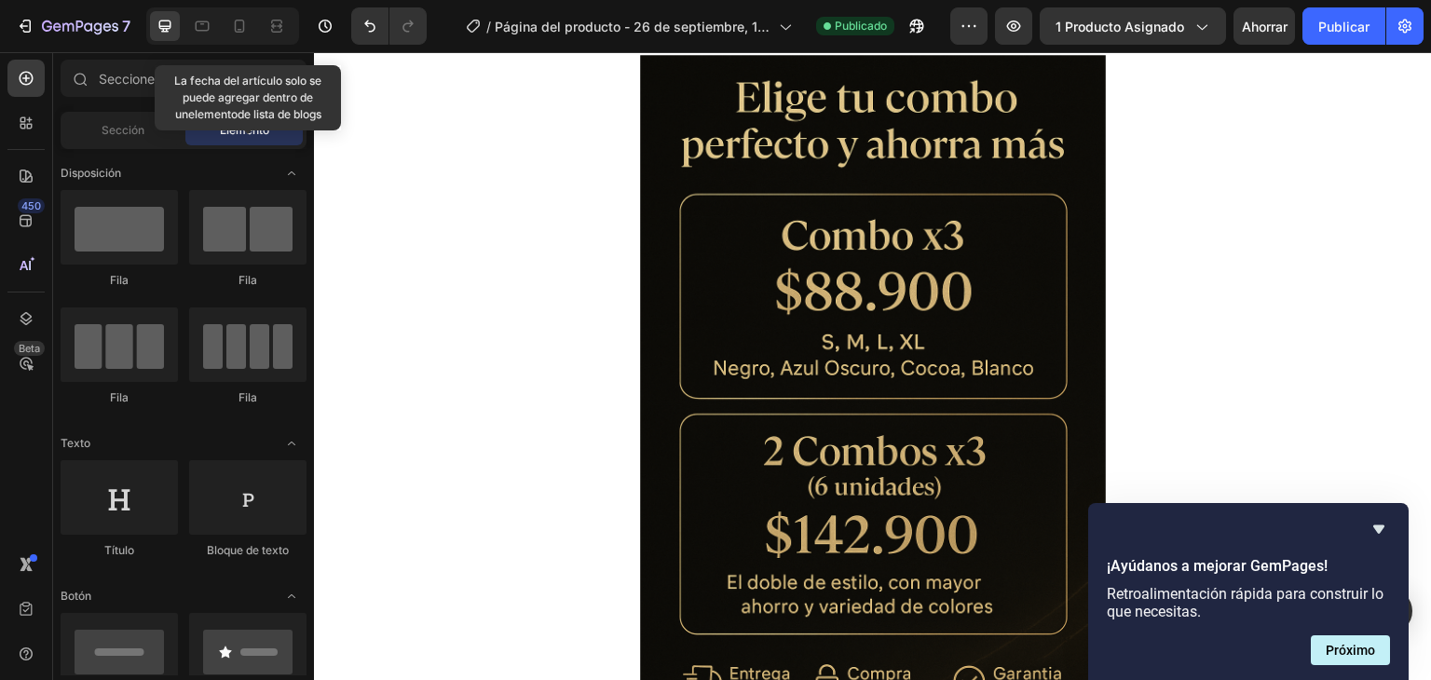
scroll to position [0, 0]
